Goal: Task Accomplishment & Management: Manage account settings

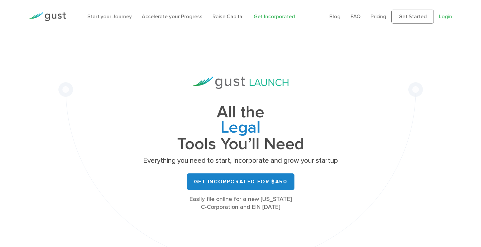
click at [445, 14] on link "Login" at bounding box center [445, 16] width 13 height 6
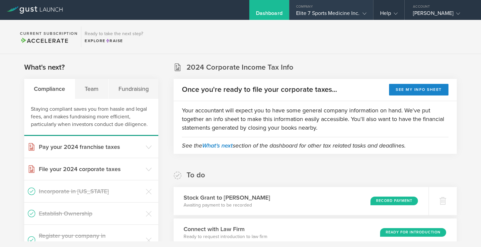
click at [353, 13] on div "Elite 7 Sports Medicine Inc." at bounding box center [331, 15] width 70 height 10
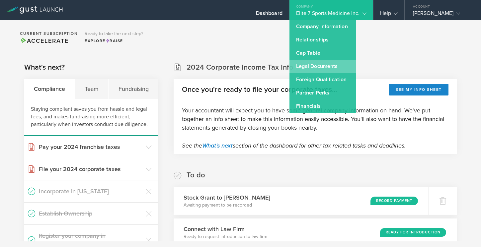
click at [329, 65] on link "Legal Documents" at bounding box center [323, 66] width 66 height 13
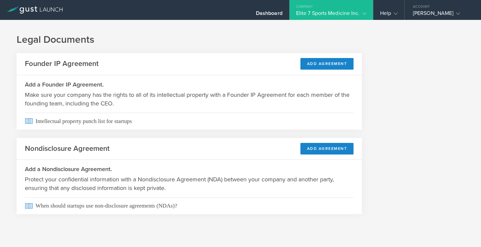
click at [341, 10] on div "Elite 7 Sports Medicine Inc." at bounding box center [331, 15] width 70 height 10
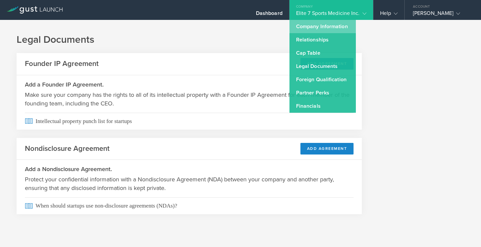
click at [333, 25] on link "Company Information" at bounding box center [323, 26] width 66 height 13
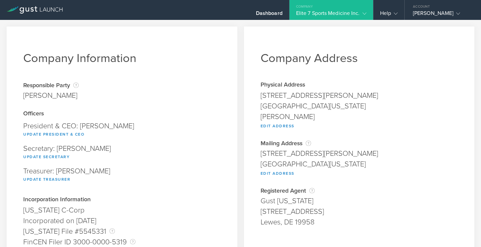
click at [363, 12] on icon at bounding box center [365, 14] width 4 height 4
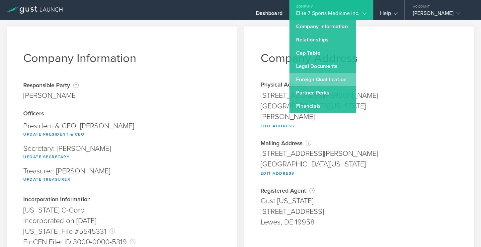
click at [326, 80] on link "Foreign Qualification" at bounding box center [323, 79] width 66 height 13
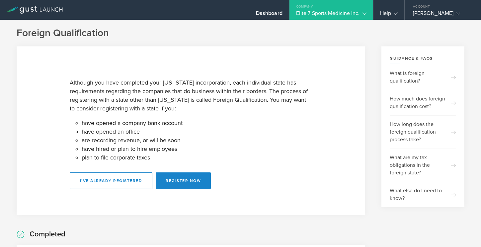
click at [349, 11] on div "Elite 7 Sports Medicine Inc." at bounding box center [331, 15] width 70 height 10
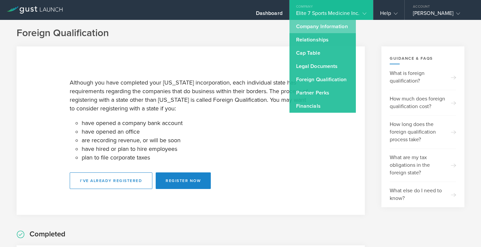
click at [335, 26] on link "Company Information" at bounding box center [323, 26] width 66 height 13
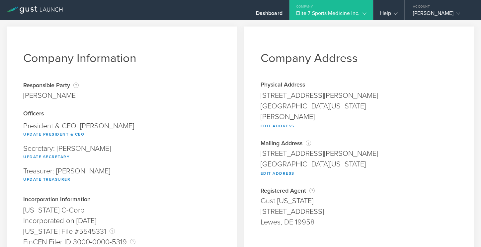
click at [362, 13] on gust-icon at bounding box center [363, 13] width 7 height 7
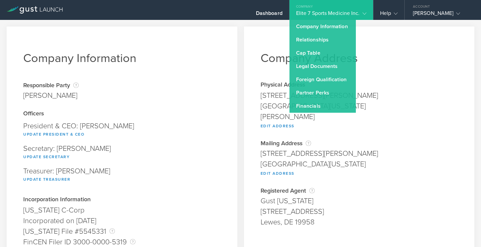
click at [361, 14] on gust-icon at bounding box center [363, 13] width 7 height 7
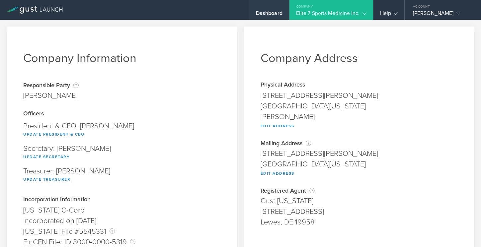
click at [258, 12] on div "Dashboard" at bounding box center [269, 15] width 27 height 10
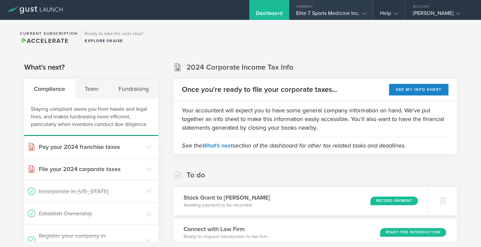
click at [348, 13] on div "Elite 7 Sports Medicine Inc." at bounding box center [331, 15] width 70 height 10
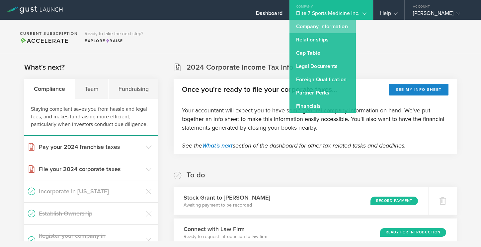
click at [344, 27] on link "Company Information" at bounding box center [323, 26] width 66 height 13
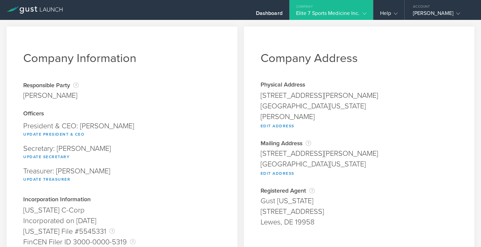
click at [363, 8] on div "Company" at bounding box center [332, 5] width 84 height 10
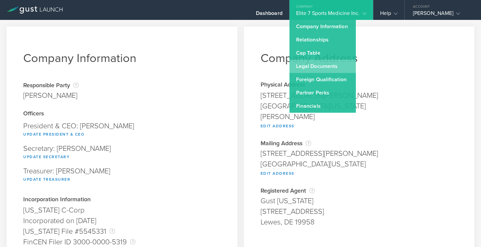
click at [345, 65] on link "Legal Documents" at bounding box center [323, 66] width 66 height 13
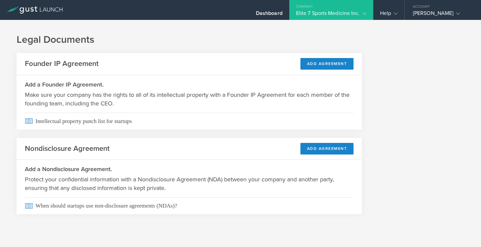
click at [362, 9] on div "Company" at bounding box center [332, 5] width 84 height 10
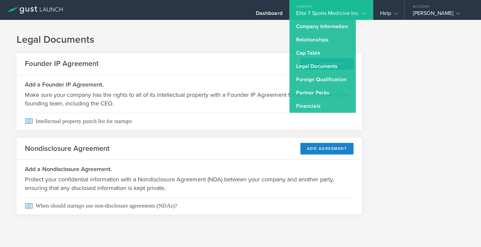
click at [399, 75] on div "Legal Documents Founder IP Agreement Add Agreement Add a Founder IP Agreement. …" at bounding box center [240, 130] width 481 height 220
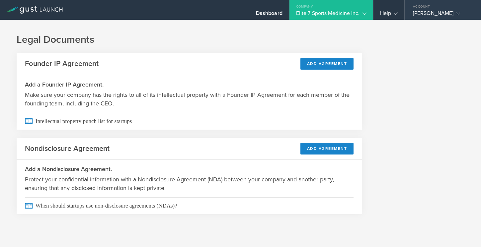
click at [454, 15] on gust-icon at bounding box center [457, 13] width 7 height 7
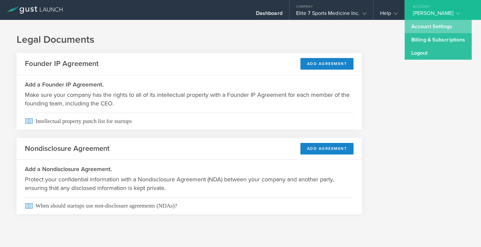
click at [434, 28] on link "Account Settings" at bounding box center [438, 26] width 67 height 13
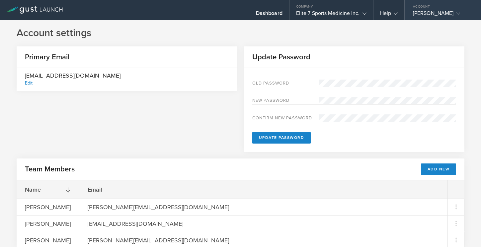
click at [454, 12] on gust-icon at bounding box center [457, 13] width 7 height 7
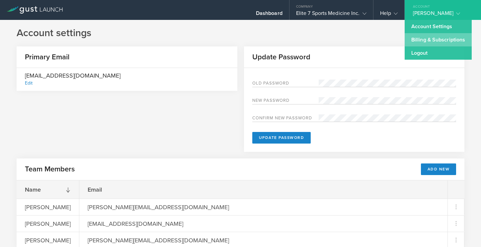
click at [427, 40] on link "Billing & Subscriptions" at bounding box center [438, 39] width 67 height 13
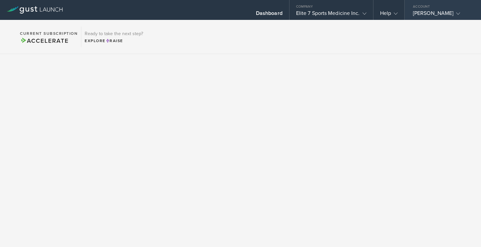
click at [436, 11] on div "Kelly Morgan" at bounding box center [441, 15] width 56 height 10
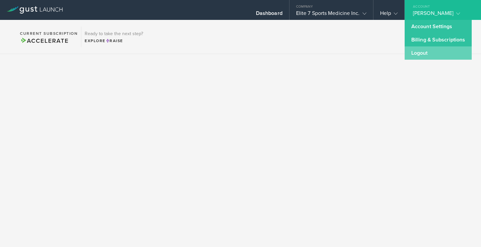
click at [422, 52] on link "Logout" at bounding box center [438, 53] width 67 height 13
